Goal: Task Accomplishment & Management: Use online tool/utility

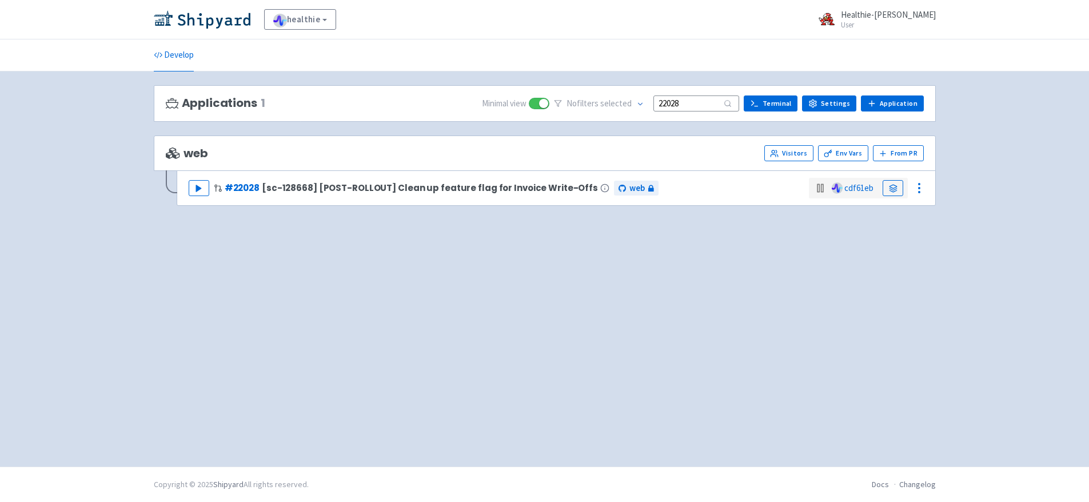
click at [702, 101] on input "22028" at bounding box center [696, 102] width 86 height 15
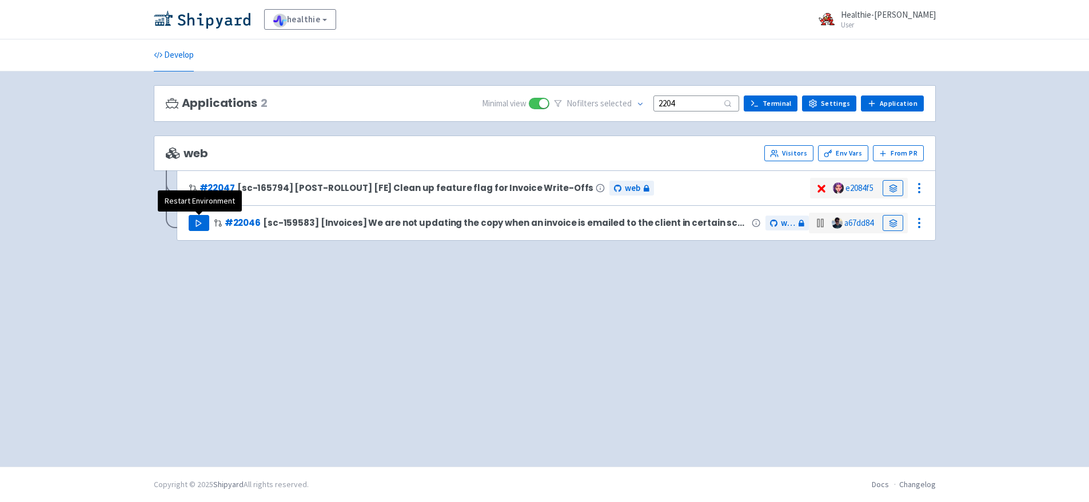
type input "2204"
click at [202, 221] on icon "button" at bounding box center [198, 223] width 9 height 9
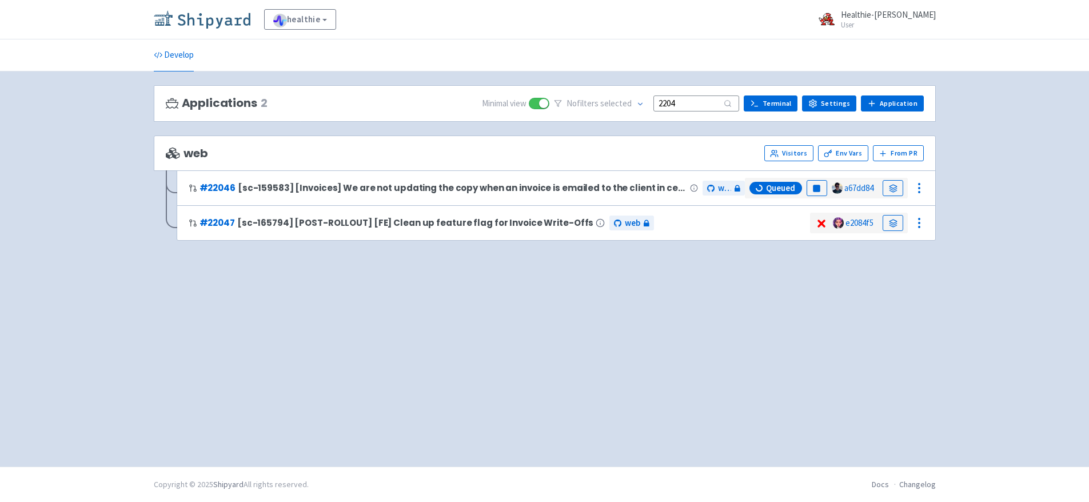
click at [232, 20] on img at bounding box center [202, 19] width 97 height 18
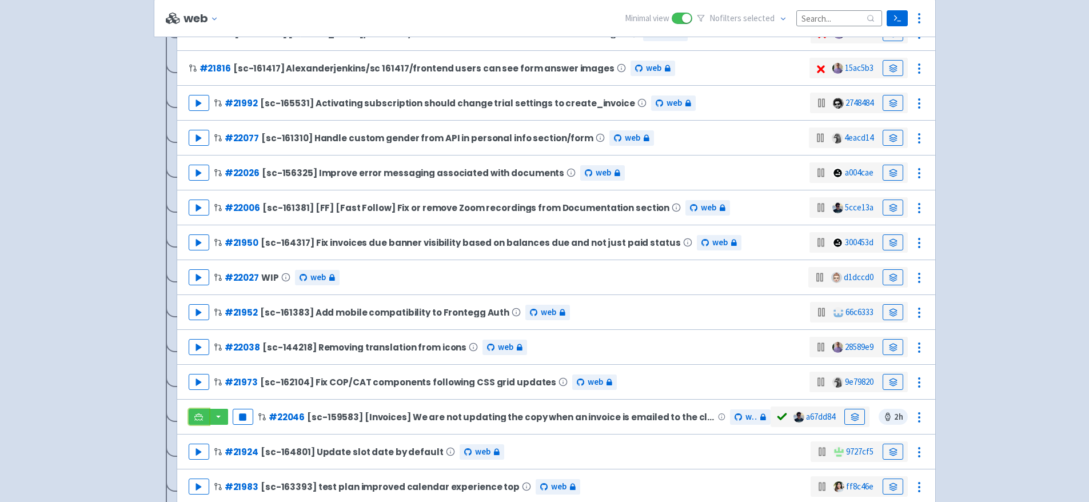
scroll to position [1993, 0]
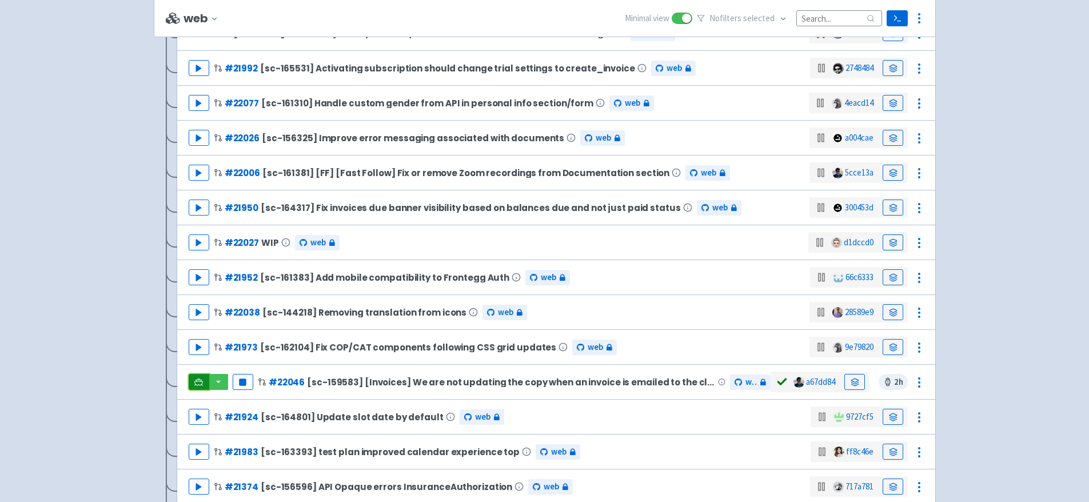
click at [194, 380] on icon at bounding box center [198, 382] width 9 height 9
